Goal: Navigation & Orientation: Find specific page/section

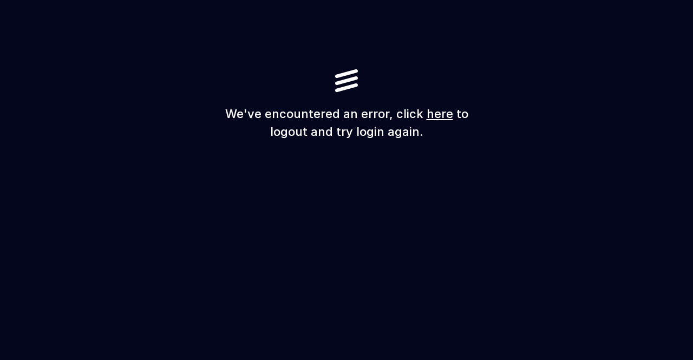
click at [438, 115] on link "here" at bounding box center [440, 114] width 27 height 14
click at [434, 112] on link "here" at bounding box center [440, 114] width 27 height 14
click at [430, 116] on link "here" at bounding box center [440, 114] width 27 height 14
click at [434, 116] on link "here" at bounding box center [440, 114] width 27 height 14
click at [428, 115] on link "here" at bounding box center [440, 114] width 27 height 14
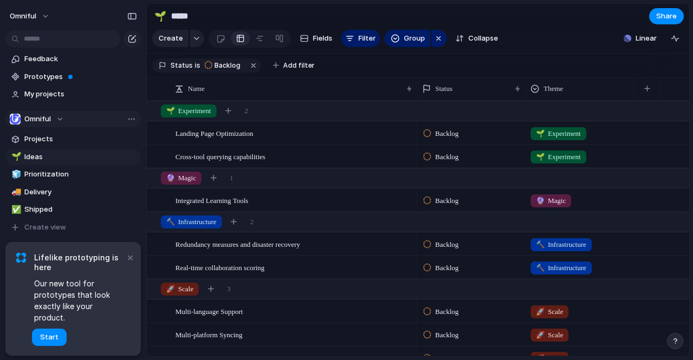
click at [51, 122] on div "Omniful" at bounding box center [37, 119] width 54 height 11
click at [52, 97] on span "My projects" at bounding box center [80, 94] width 113 height 11
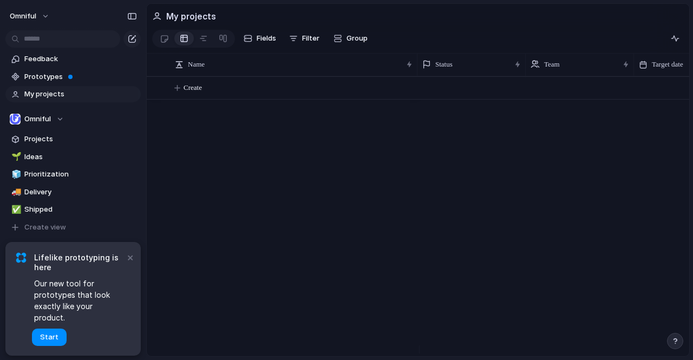
click at [347, 180] on div at bounding box center [347, 180] width 0 height 0
click at [56, 117] on div "Omniful" at bounding box center [37, 119] width 54 height 11
click at [44, 188] on span "Delivery" at bounding box center [80, 192] width 113 height 11
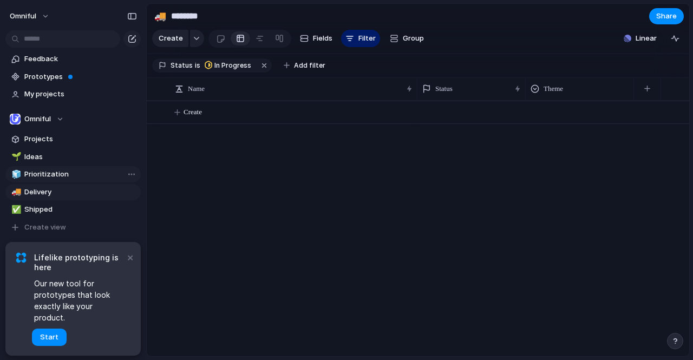
click at [48, 169] on span "Prioritization" at bounding box center [80, 174] width 113 height 11
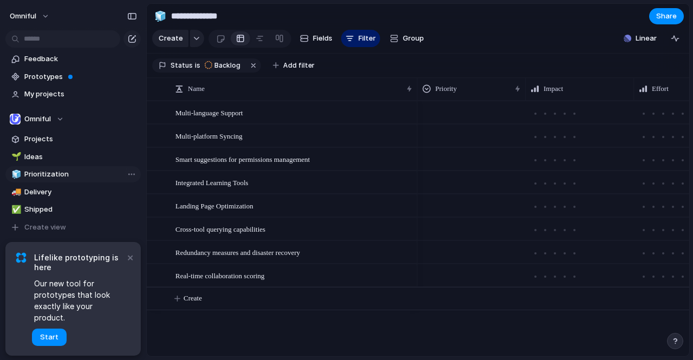
type input "**********"
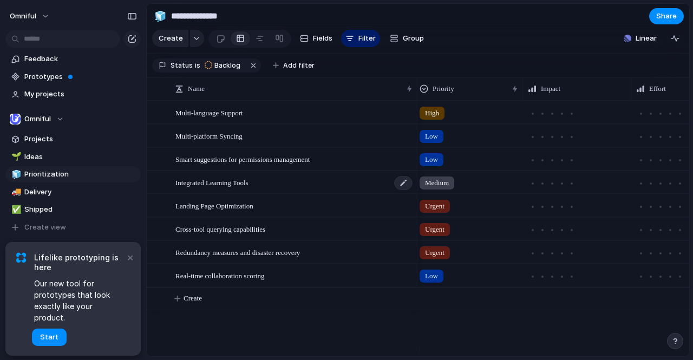
scroll to position [0, 3]
